Goal: Communication & Community: Answer question/provide support

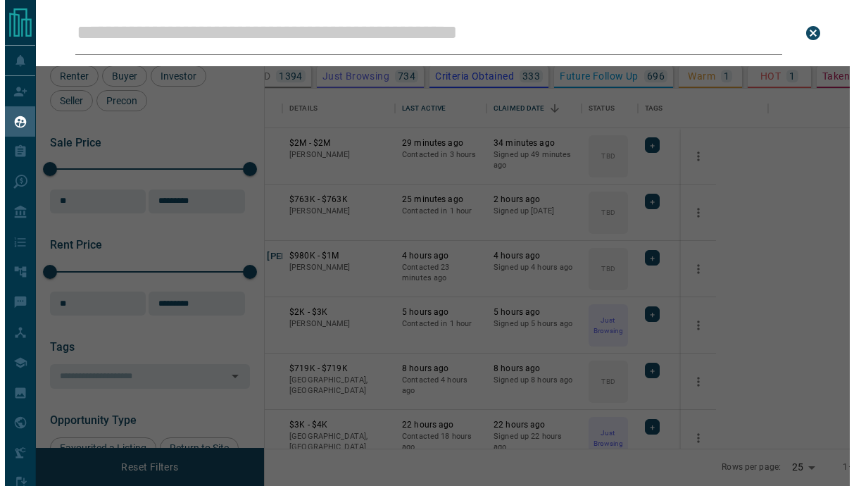
scroll to position [350, 558]
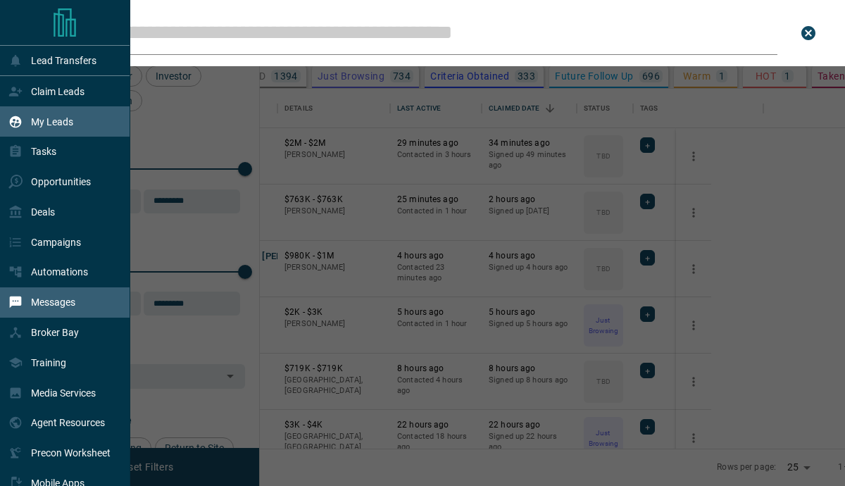
click at [44, 297] on div "Messages" at bounding box center [41, 302] width 67 height 23
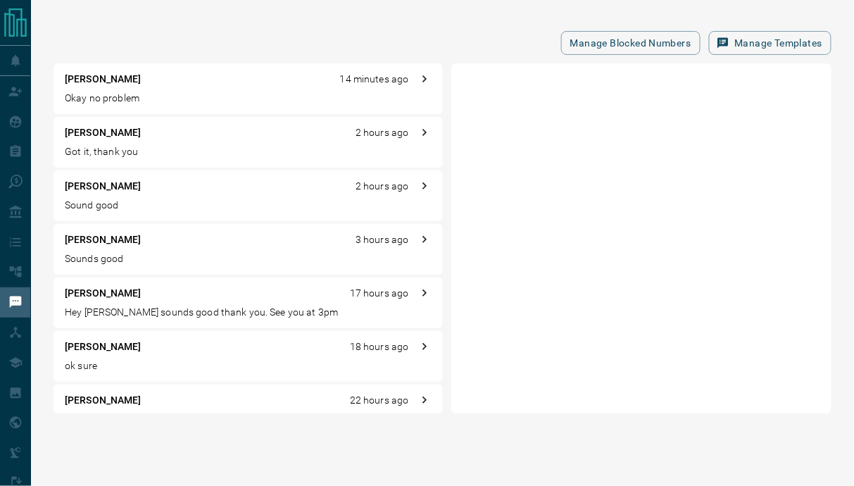
click at [141, 103] on p "Okay no problem" at bounding box center [248, 98] width 367 height 15
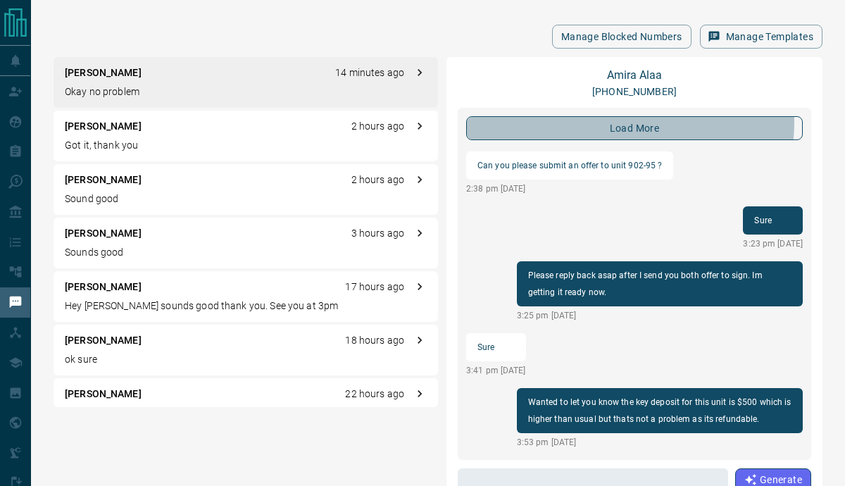
click at [629, 122] on button "load more" at bounding box center [634, 128] width 337 height 24
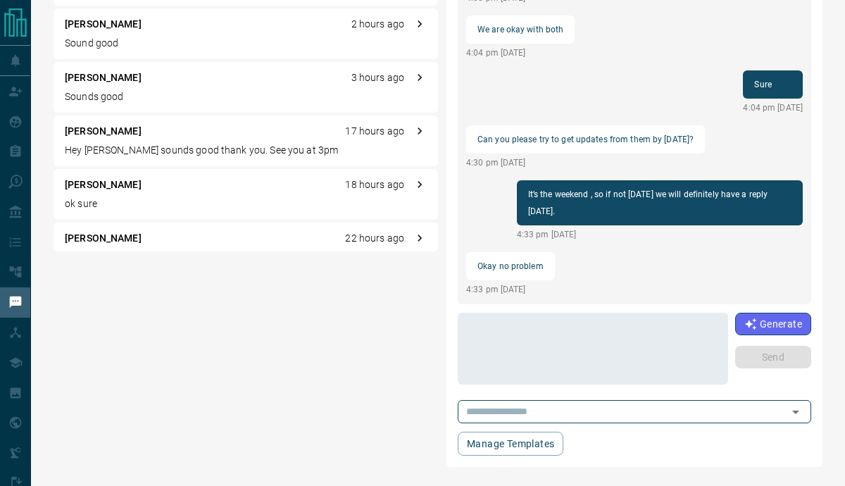
scroll to position [165, 0]
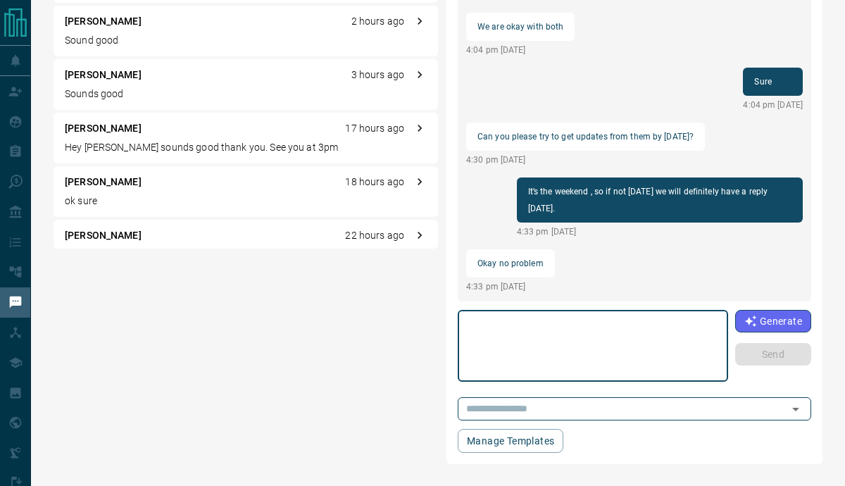
click at [504, 330] on textarea at bounding box center [593, 346] width 251 height 60
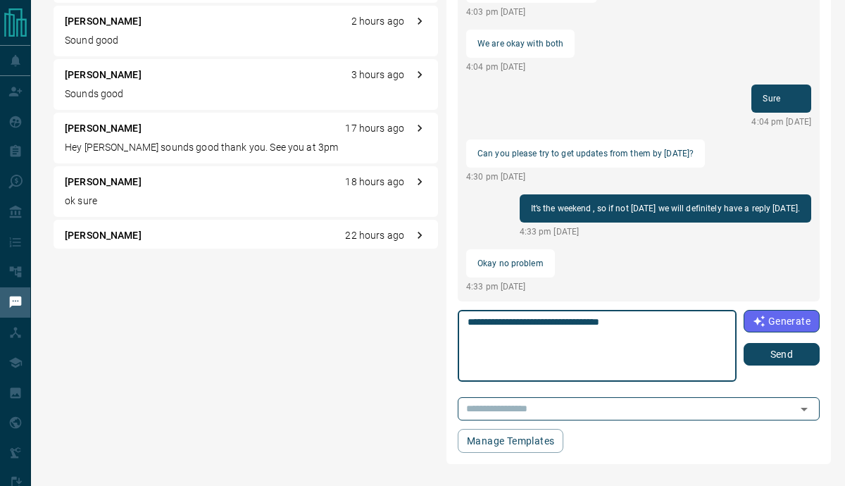
type textarea "**********"
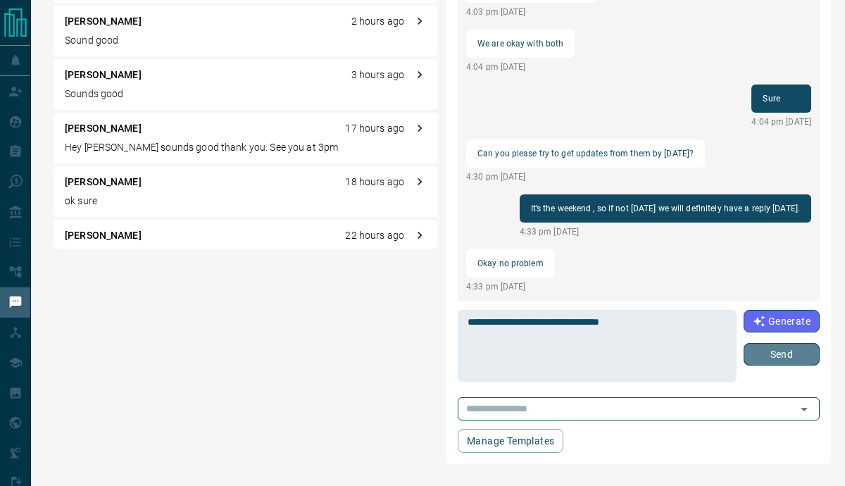
click at [775, 360] on button "Send" at bounding box center [782, 354] width 76 height 23
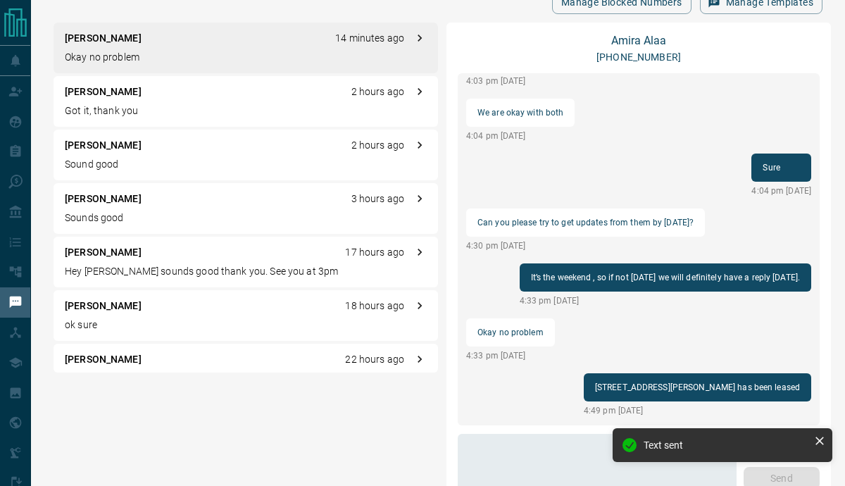
scroll to position [0, 0]
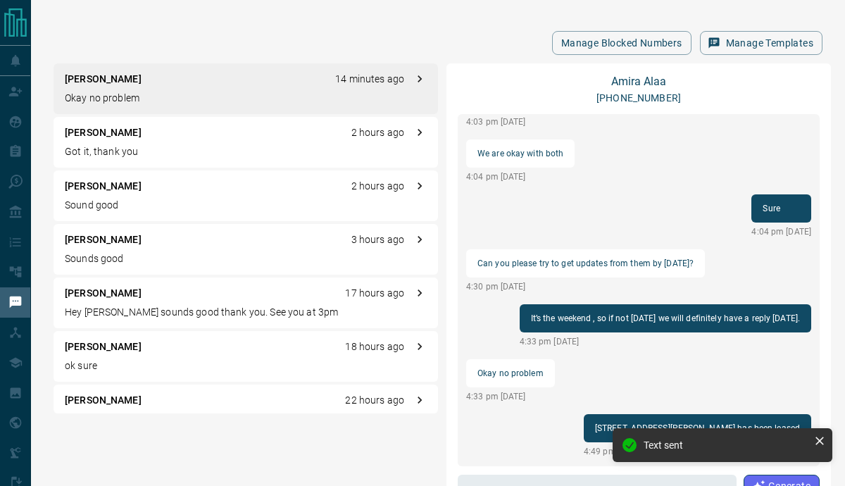
click at [174, 92] on p "Okay no problem" at bounding box center [246, 98] width 362 height 15
